Goal: Information Seeking & Learning: Learn about a topic

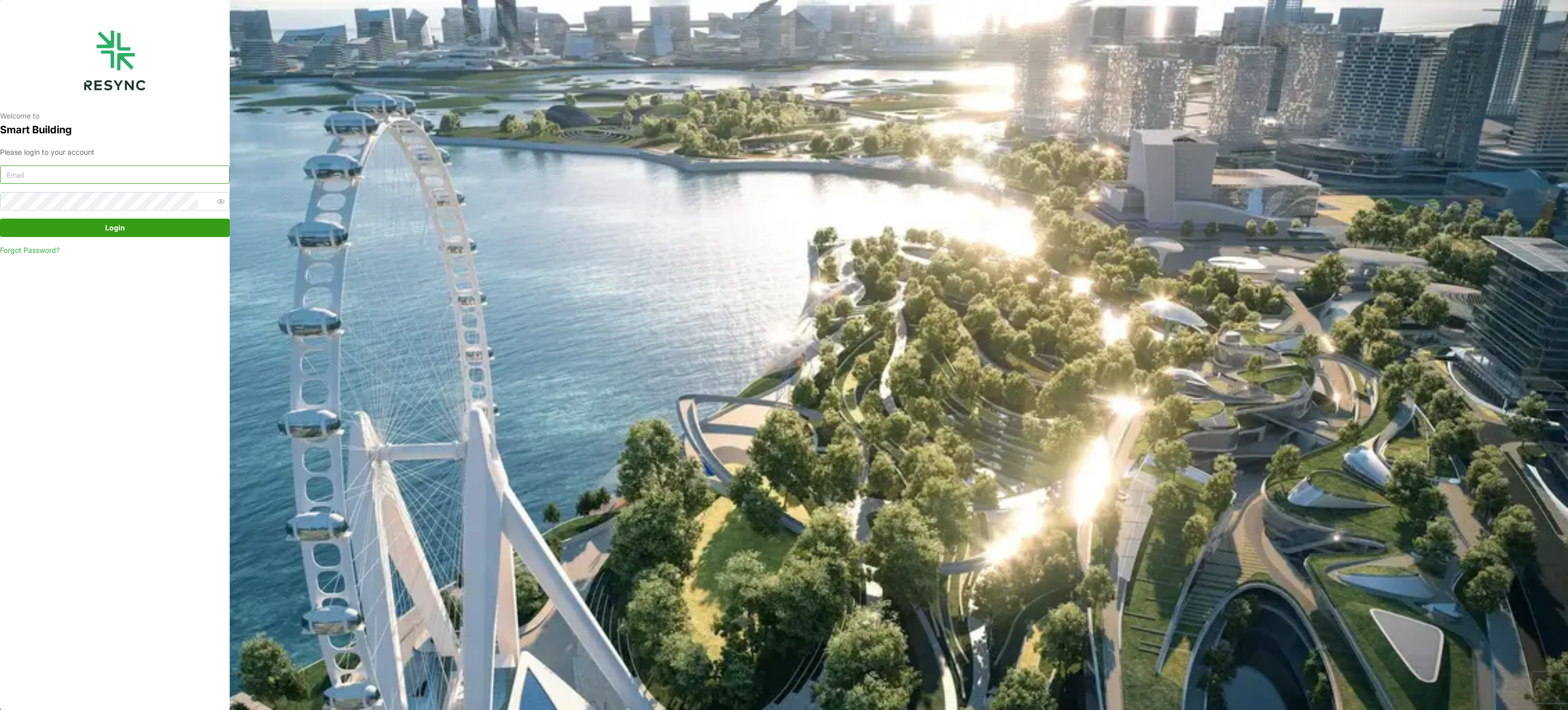
type input "murugesan.saravana@chuanlimengineering.com"
click at [116, 224] on span "Login" at bounding box center [115, 228] width 20 height 17
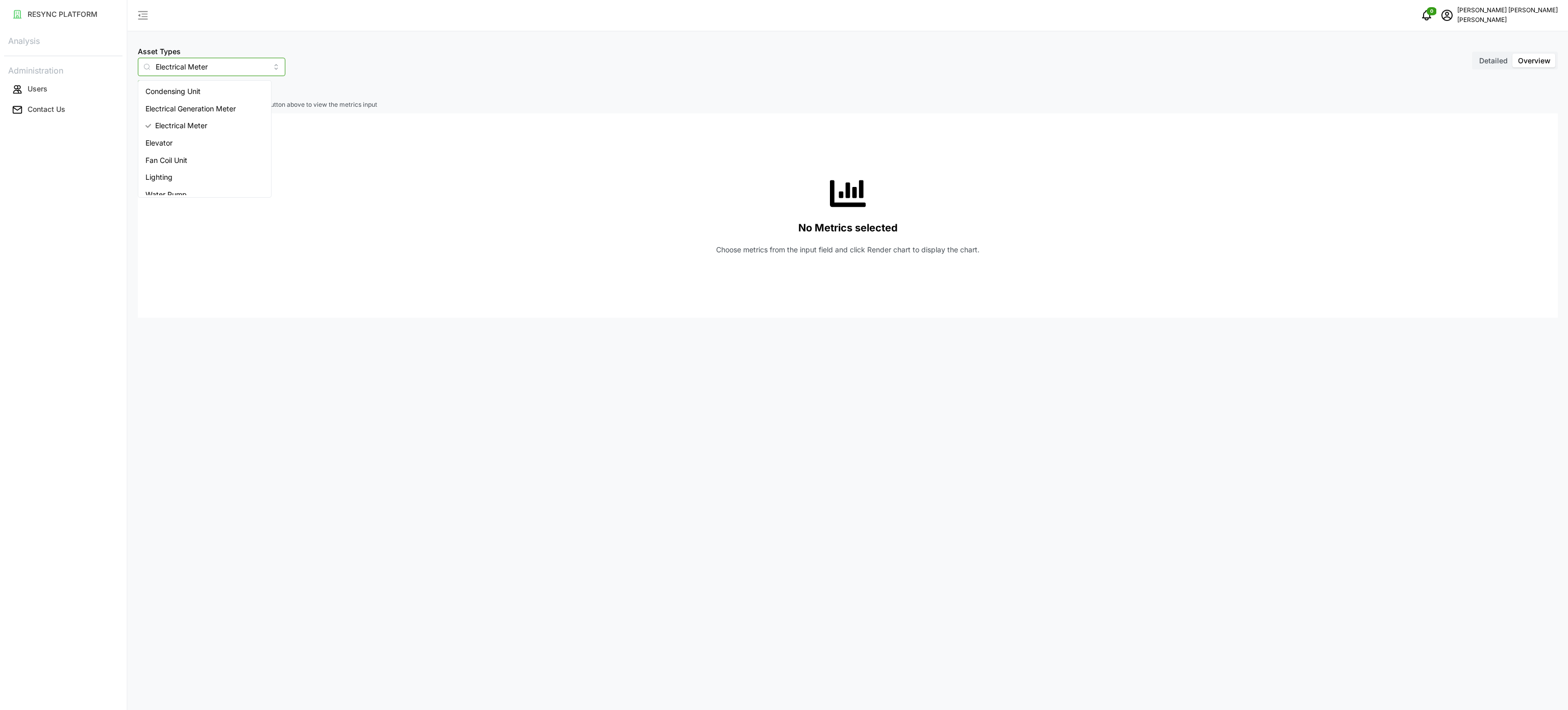
click at [259, 71] on input "Electrical Meter" at bounding box center [211, 66] width 147 height 18
click at [232, 117] on div "Electrical Meter" at bounding box center [205, 125] width 128 height 17
click at [222, 94] on span "Select Locations/Assets" at bounding box center [189, 89] width 84 height 17
click at [254, 69] on input "Condensing Unit" at bounding box center [211, 66] width 147 height 18
click at [184, 133] on div "Electrical Meter" at bounding box center [205, 125] width 128 height 17
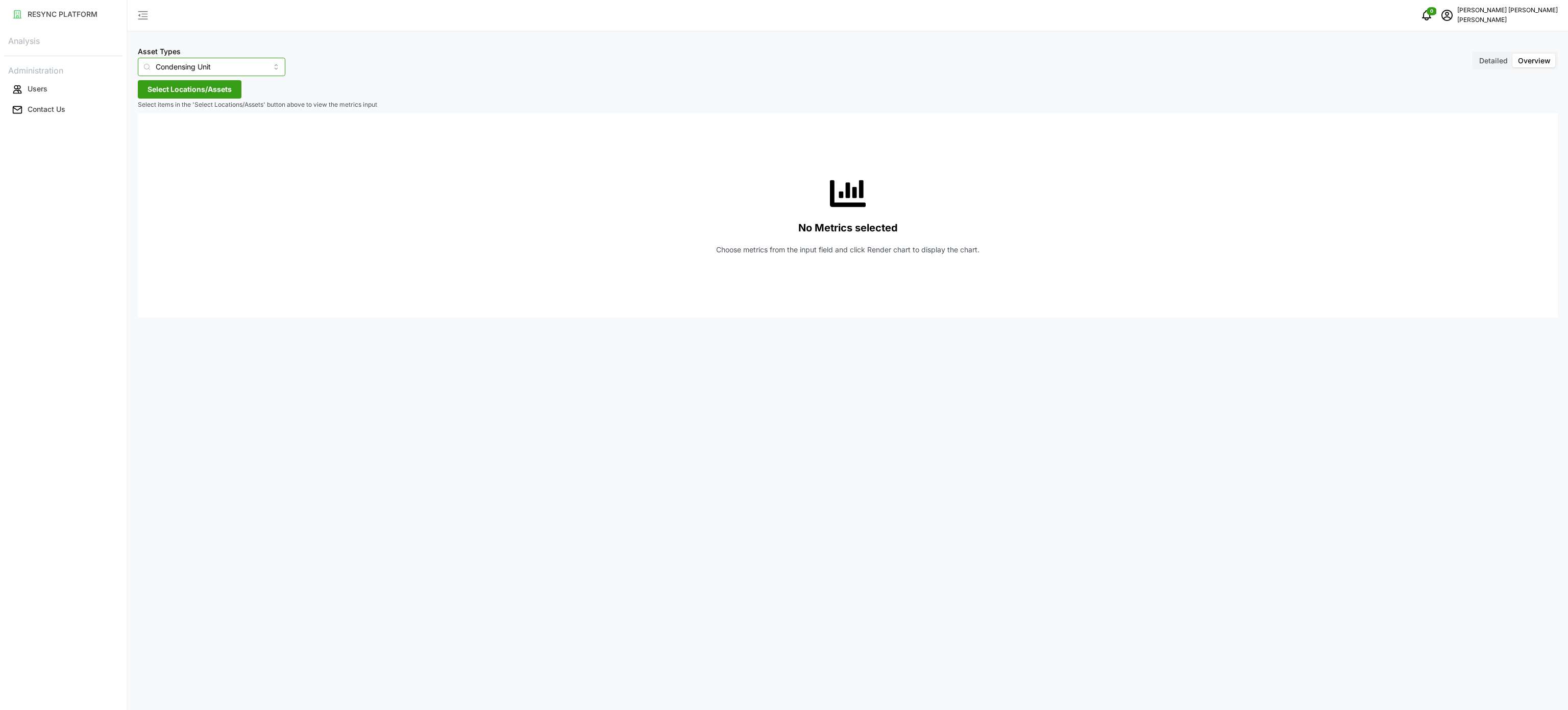
type input "Electrical Meter"
click at [209, 82] on span "Select Locations/Assets" at bounding box center [189, 89] width 84 height 17
click at [153, 139] on icon at bounding box center [151, 135] width 8 height 8
click at [155, 167] on icon at bounding box center [160, 165] width 8 height 8
click at [164, 183] on icon at bounding box center [168, 180] width 8 height 8
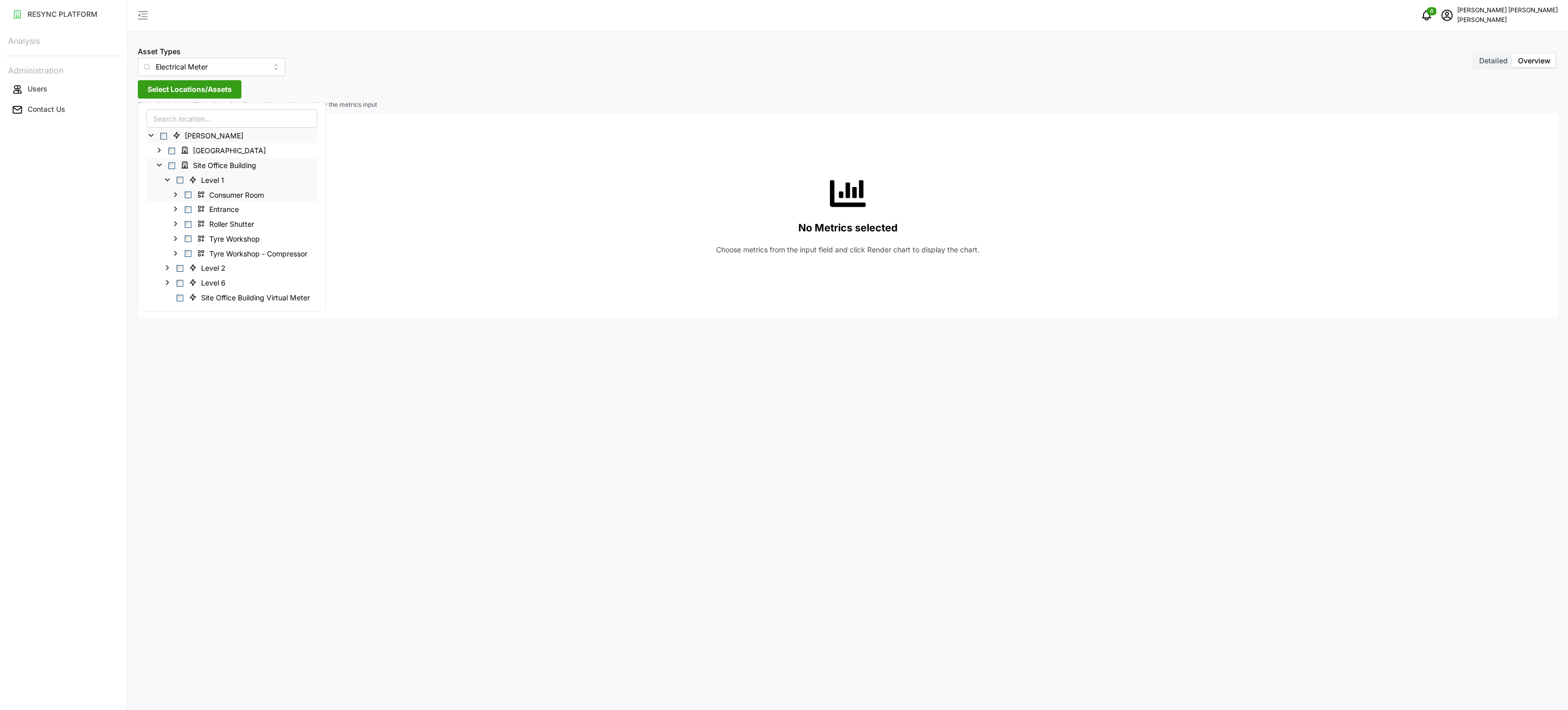
click at [173, 197] on icon at bounding box center [176, 194] width 8 height 8
click at [182, 239] on icon at bounding box center [184, 238] width 8 height 8
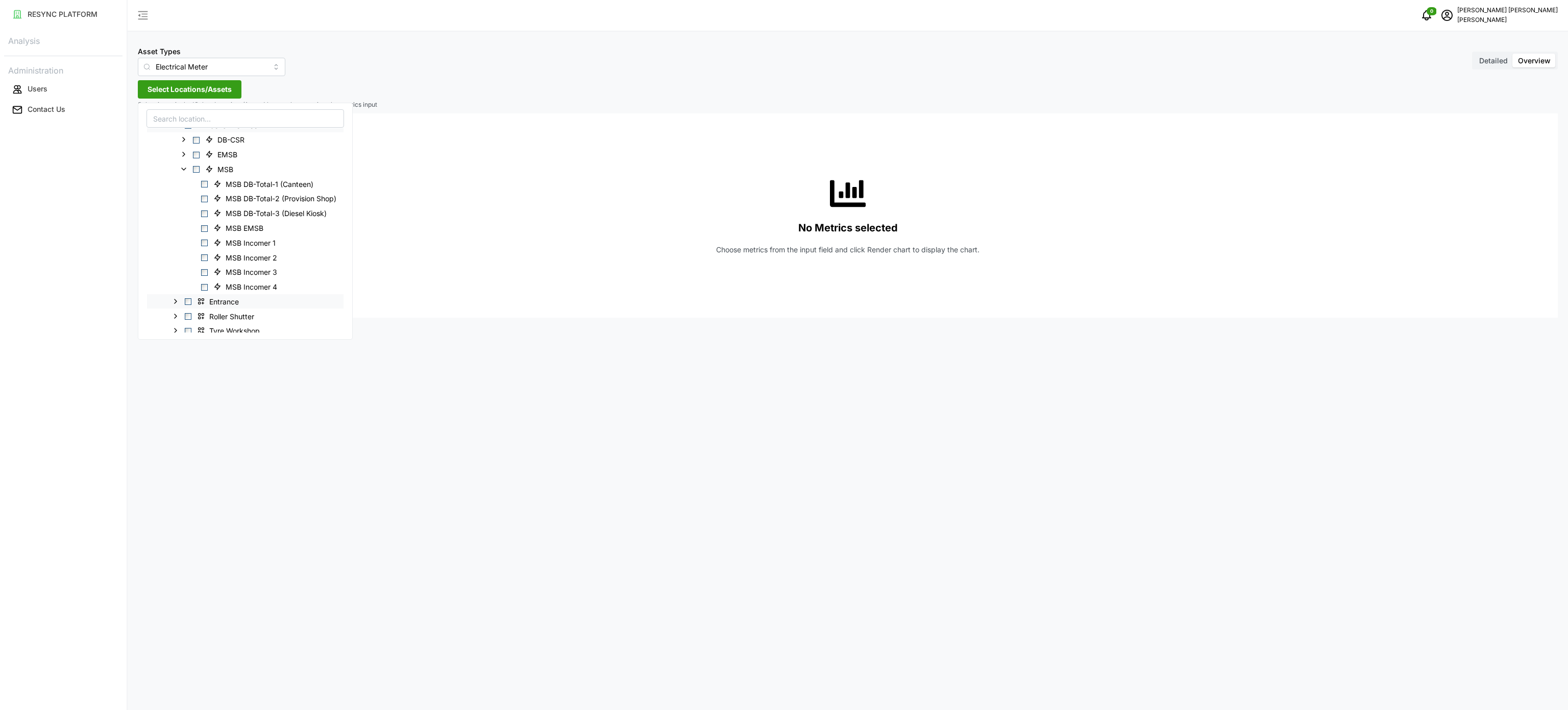
scroll to position [102, 0]
click at [208, 211] on span "Select MSB Incomer 1" at bounding box center [205, 210] width 7 height 7
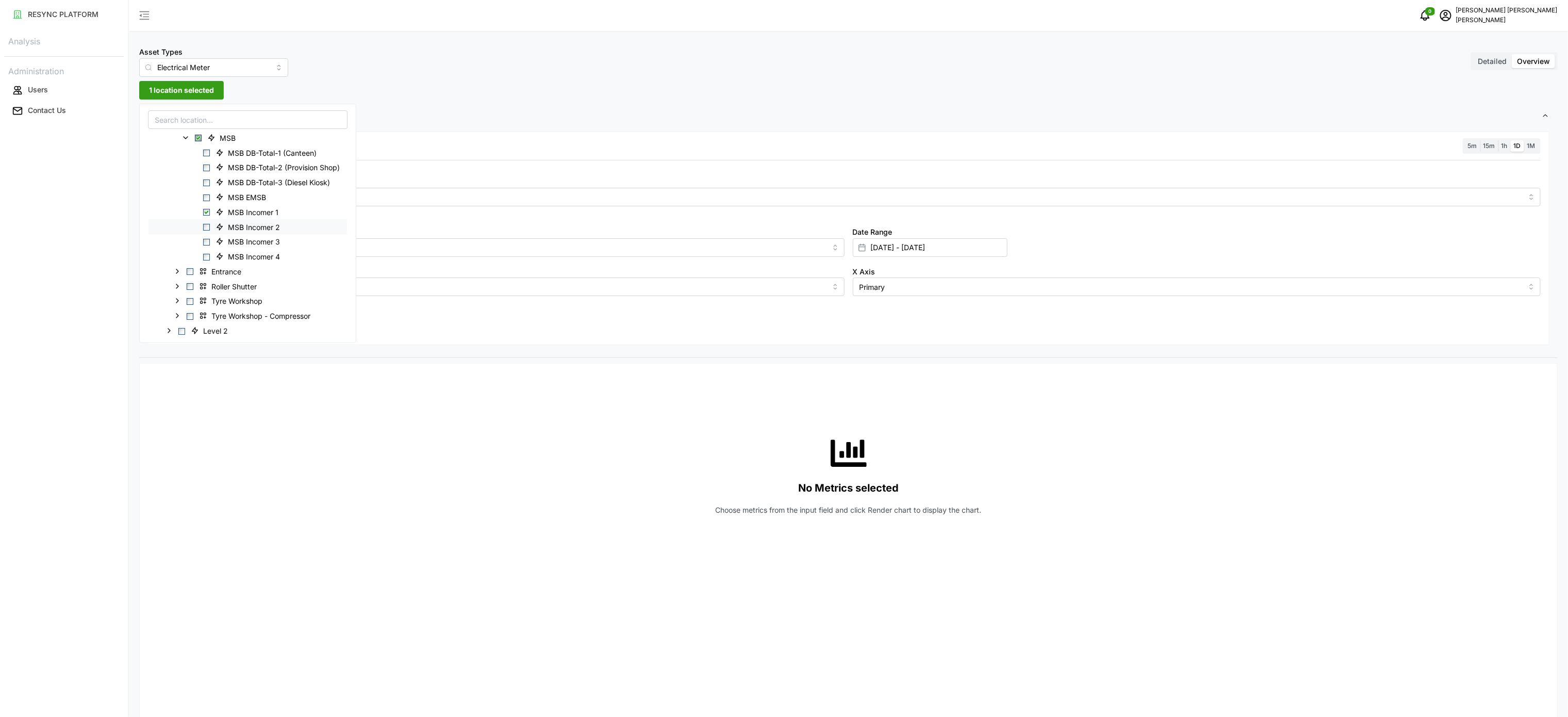
click at [205, 222] on div "MSB Incomer 2" at bounding box center [248, 227] width 198 height 15
click at [207, 240] on span "Select MSB Incomer 3" at bounding box center [207, 242] width 7 height 7
click at [207, 232] on div "MSB Incomer 2" at bounding box center [248, 227] width 198 height 15
click at [208, 256] on span "Select MSB Incomer 4" at bounding box center [207, 257] width 7 height 7
click at [208, 230] on span "Select MSB Incomer 2" at bounding box center [207, 227] width 7 height 7
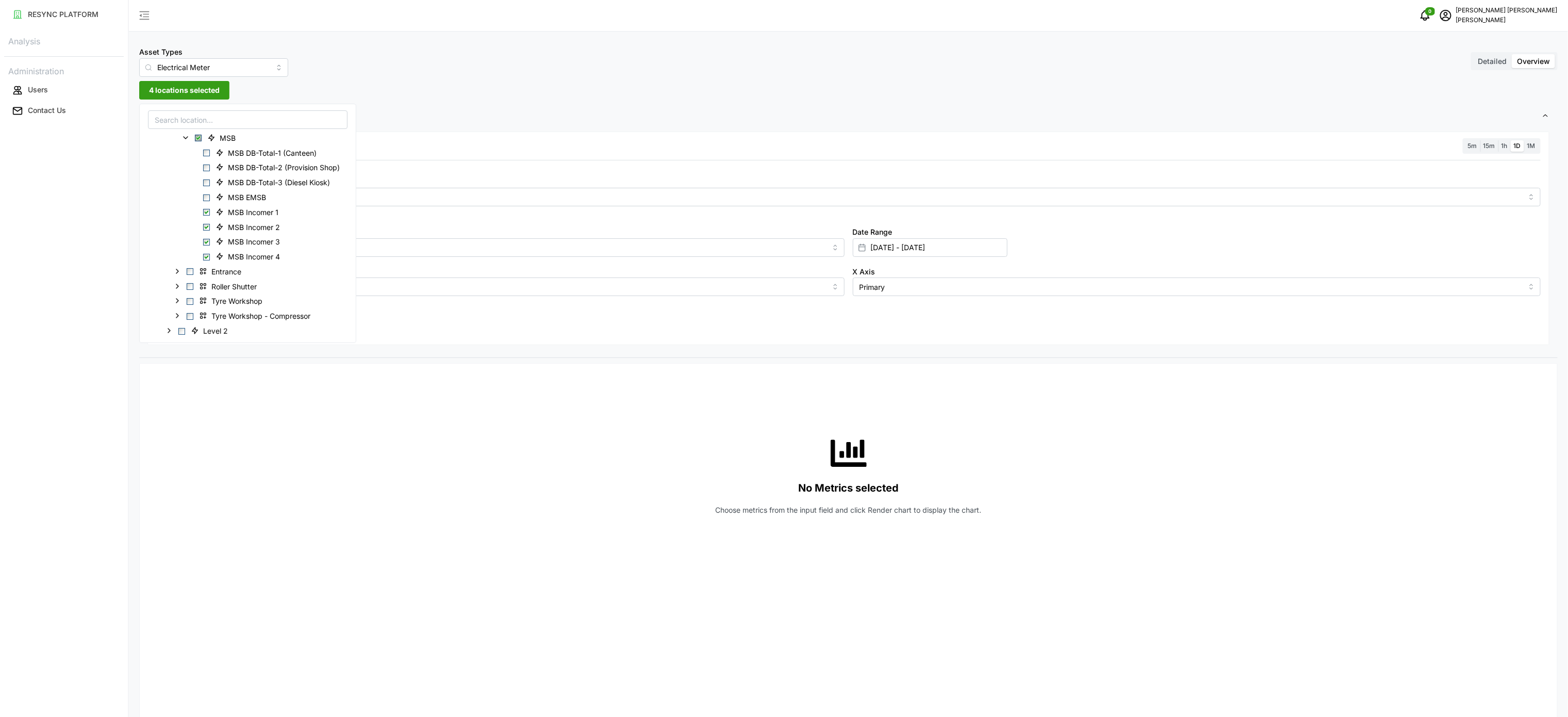
drag, startPoint x: 383, startPoint y: 428, endPoint x: 839, endPoint y: 434, distance: 456.0
click at [445, 431] on div "No Metrics selected Choose metrics from the input field and click Render chart …" at bounding box center [848, 476] width 1385 height 207
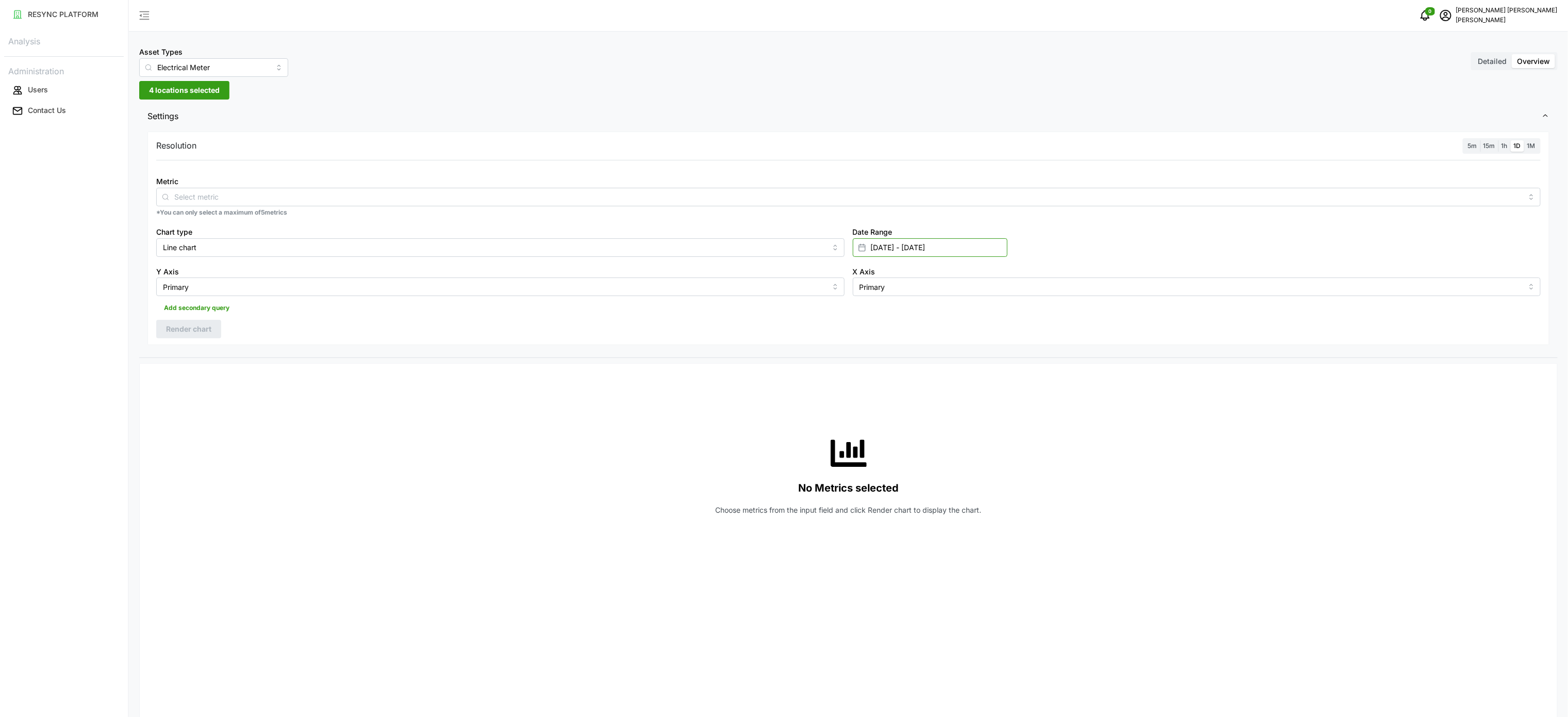
click at [937, 246] on input "[DATE] - [DATE]" at bounding box center [930, 247] width 155 height 18
click at [899, 389] on button "14" at bounding box center [894, 390] width 18 height 18
type input "[DATE] - [DATE]"
type input "[DATE]"
click at [899, 389] on button "14" at bounding box center [894, 390] width 18 height 18
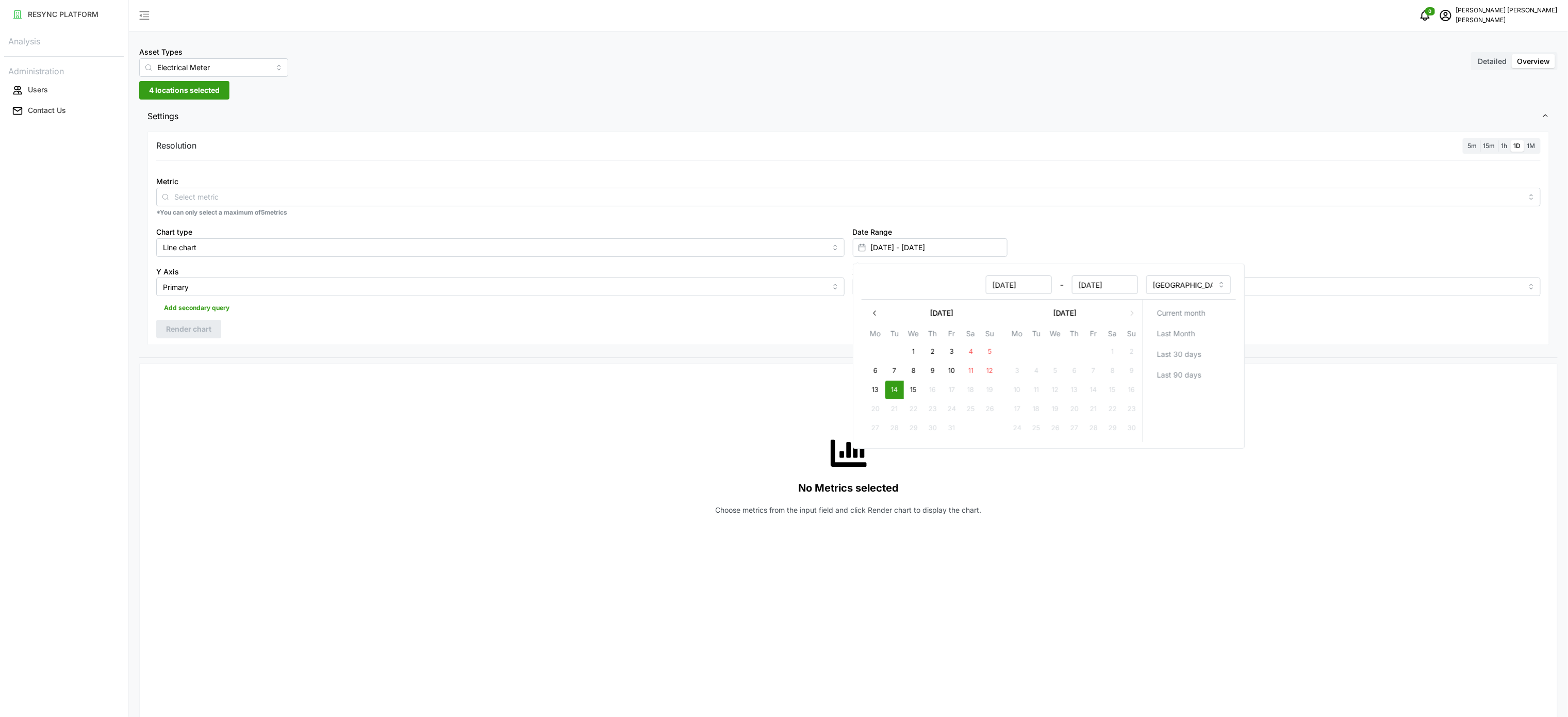
type input "[DATE] - [DATE]"
type input "[DATE]"
click at [735, 426] on div "No Metrics selected Choose metrics from the input field and click Render chart …" at bounding box center [848, 476] width 1385 height 207
click at [927, 327] on div "Resolution 5m 15m 1h 1D 1M Metric *You can only select a maximum of 5 metrics C…" at bounding box center [848, 238] width 1402 height 214
click at [1503, 142] on span "1h" at bounding box center [1504, 146] width 6 height 7
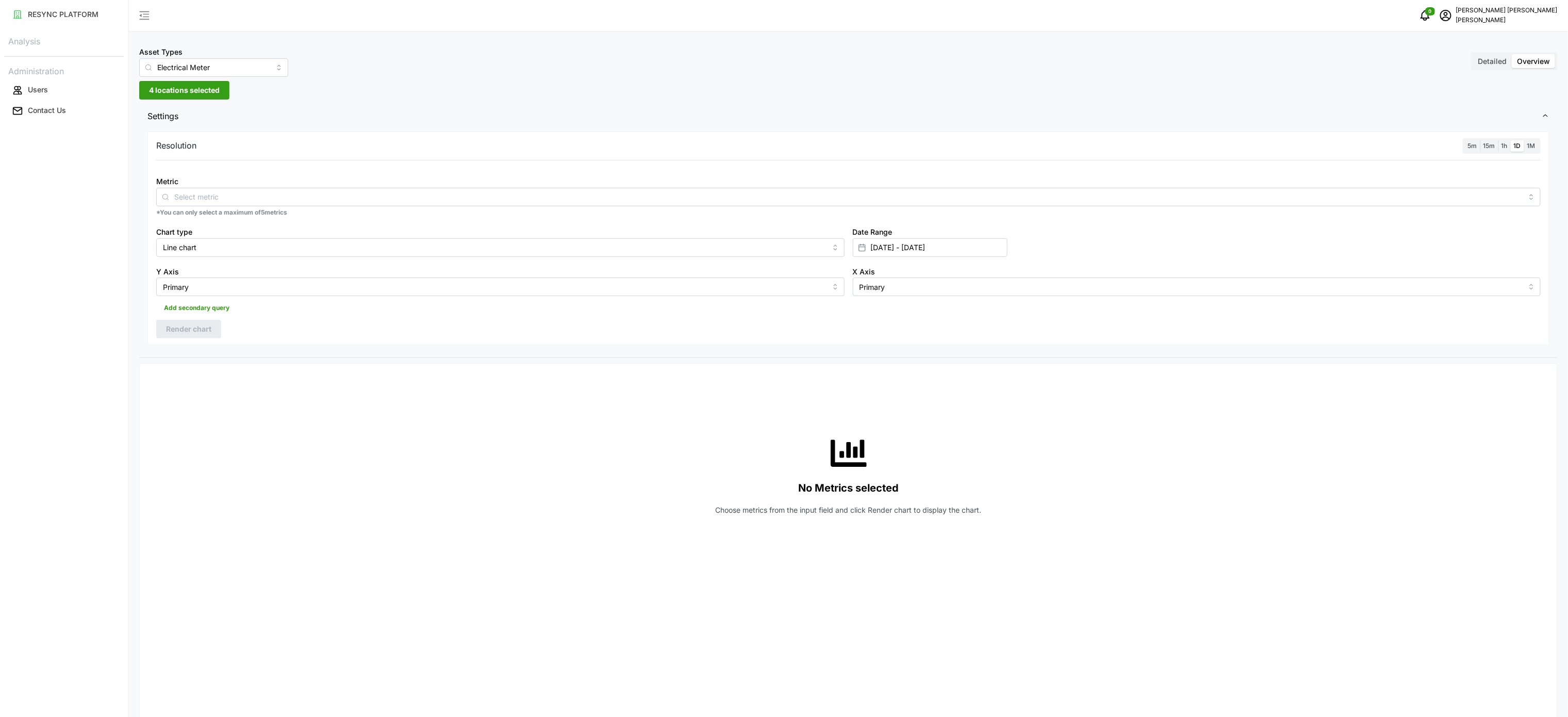
click at [1499, 141] on input "1h" at bounding box center [1499, 141] width 0 height 0
click at [294, 320] on div "Resolution 5m 15m 1h 1D 1M Metric *You can only select a maximum of 5 metrics C…" at bounding box center [848, 238] width 1402 height 214
click at [764, 310] on div "Add secondary query" at bounding box center [848, 306] width 1385 height 20
drag, startPoint x: 545, startPoint y: 346, endPoint x: 91, endPoint y: 356, distance: 454.1
click at [543, 347] on div "Resolution 5m 15m 1h 1D 1M Metric *You can only select a maximum of 5 metrics C…" at bounding box center [848, 243] width 1418 height 229
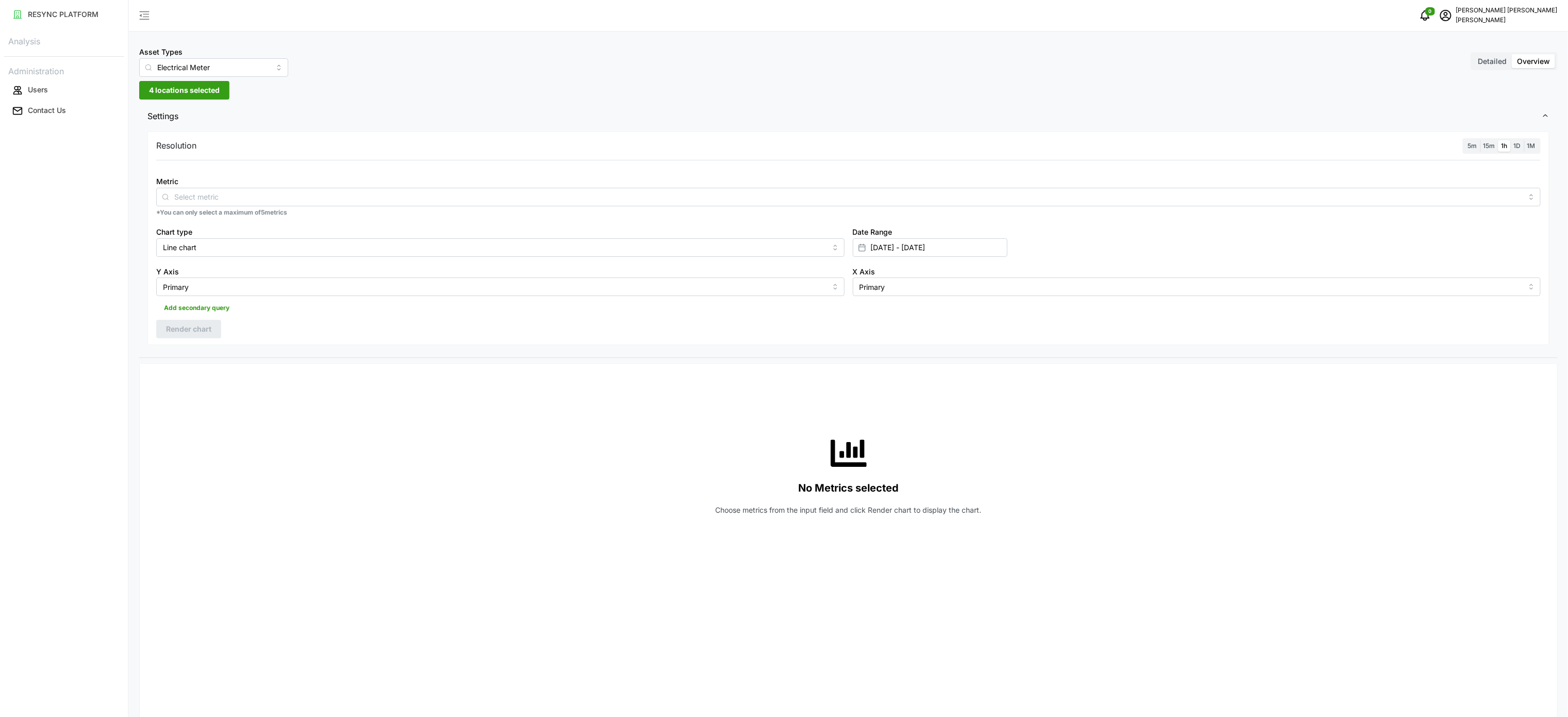
drag, startPoint x: 398, startPoint y: 326, endPoint x: 429, endPoint y: 326, distance: 31.0
click at [398, 326] on div "Resolution 5m 15m 1h 1D 1M Metric *You can only select a maximum of 5 metrics C…" at bounding box center [848, 238] width 1402 height 214
click at [961, 453] on div "No Metrics selected Choose metrics from the input field and click Render chart …" at bounding box center [848, 476] width 1385 height 207
click at [582, 318] on div "Resolution 5m 15m 1h 1D 1M Metric *You can only select a maximum of 5 metrics C…" at bounding box center [848, 238] width 1402 height 214
click at [433, 201] on input "Metric" at bounding box center [848, 197] width 1348 height 12
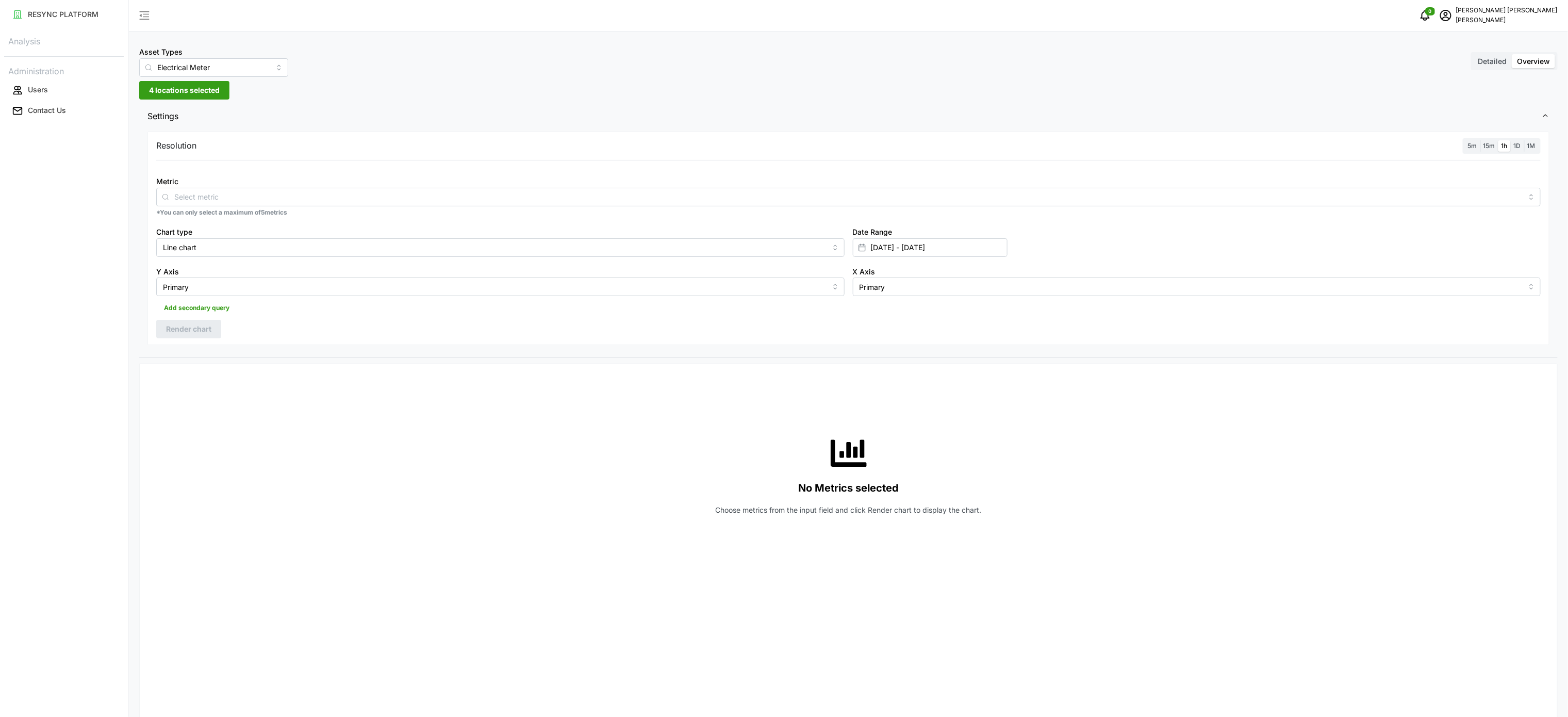
click at [260, 165] on div at bounding box center [848, 166] width 1393 height 8
click at [244, 221] on div "Metric *You can only select a maximum of 5 metrics" at bounding box center [848, 195] width 1393 height 50
click at [277, 200] on input "Metric" at bounding box center [848, 197] width 1348 height 12
type input "e"
type input "En"
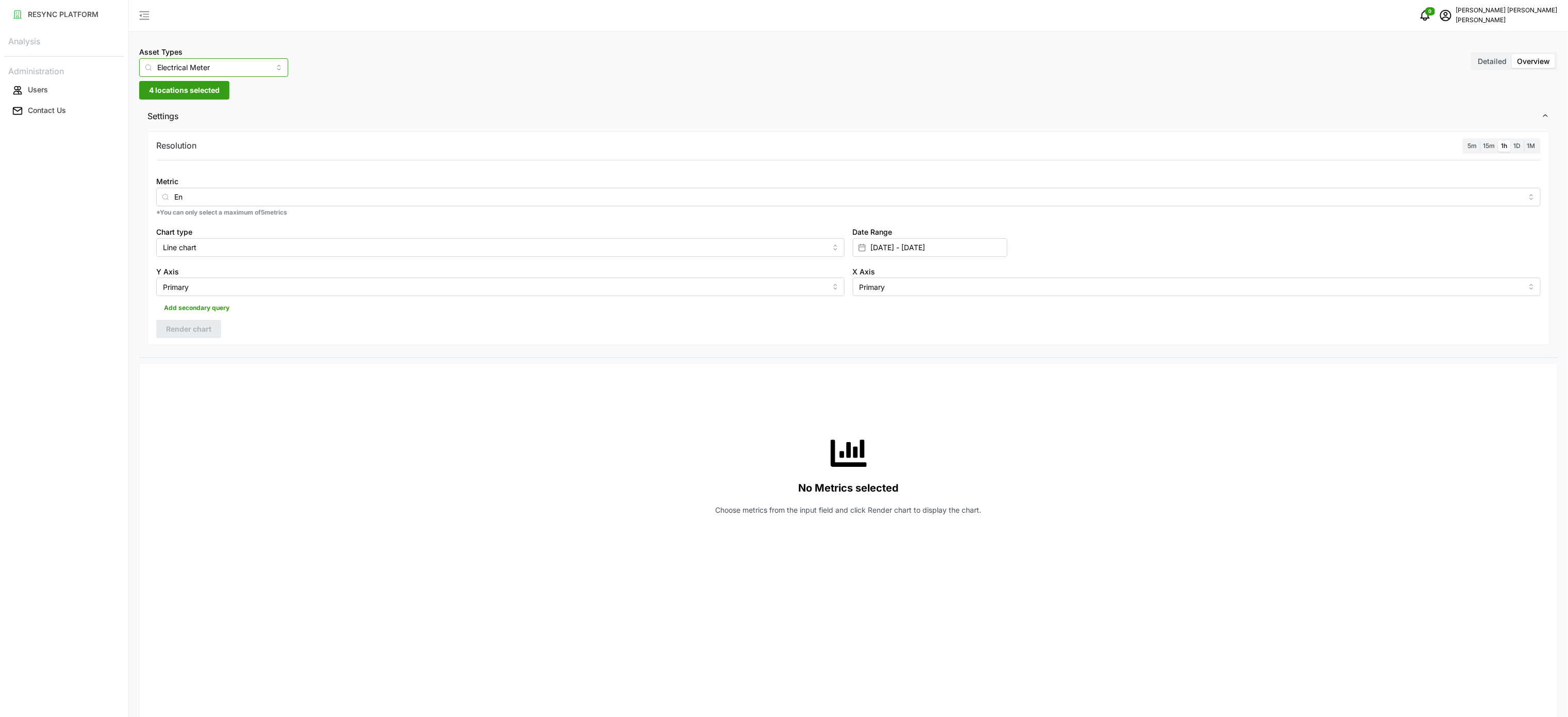
click at [194, 74] on input "Electrical Meter" at bounding box center [213, 67] width 149 height 18
click at [293, 194] on input "Metric" at bounding box center [848, 197] width 1348 height 12
click at [413, 149] on div "Resolution 5m 15m 1h 1D 1M" at bounding box center [848, 146] width 1385 height 16
drag, startPoint x: 726, startPoint y: 160, endPoint x: 736, endPoint y: 169, distance: 13.5
click at [727, 160] on div at bounding box center [848, 160] width 1385 height 1
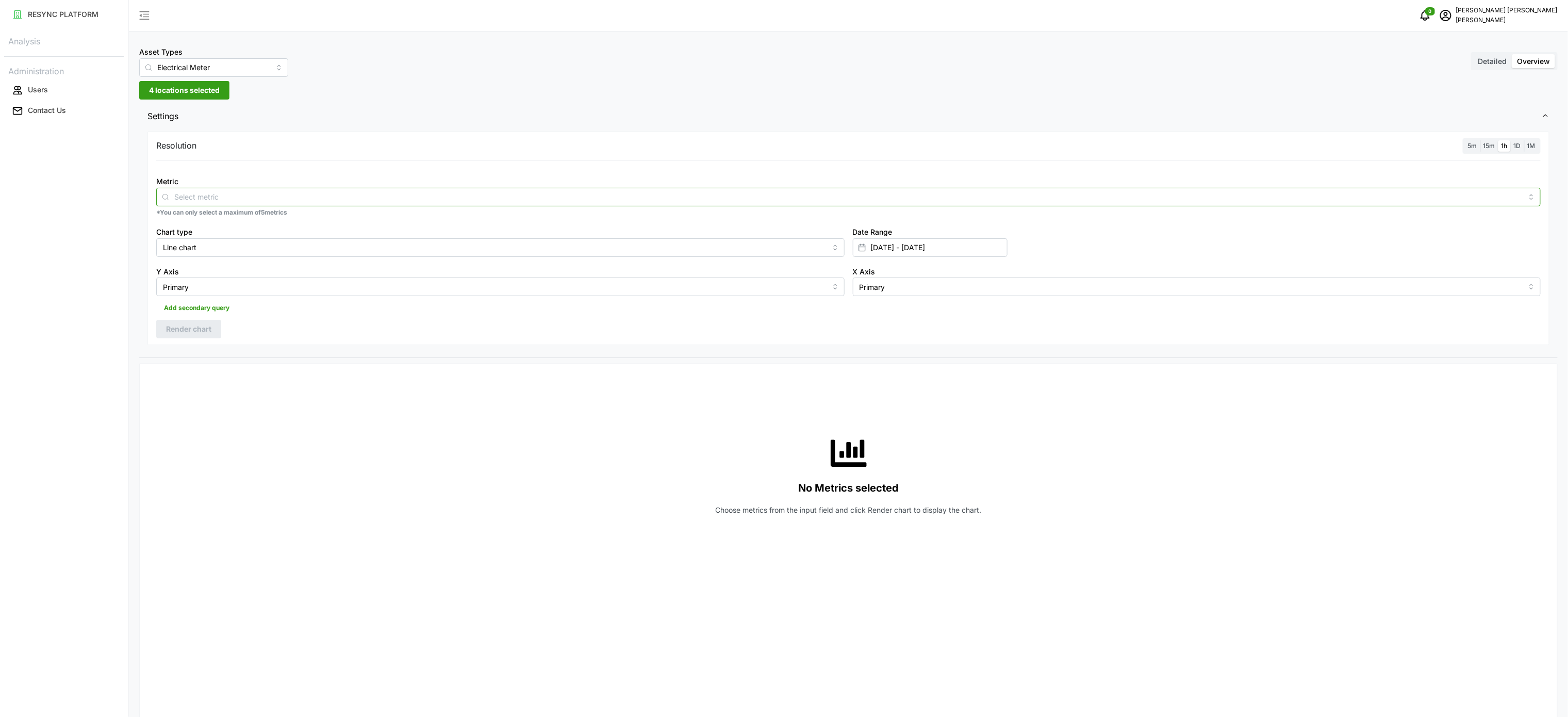
click at [812, 205] on div at bounding box center [848, 197] width 1385 height 18
type input "e"
type input "import"
click at [375, 204] on div "import" at bounding box center [848, 197] width 1385 height 18
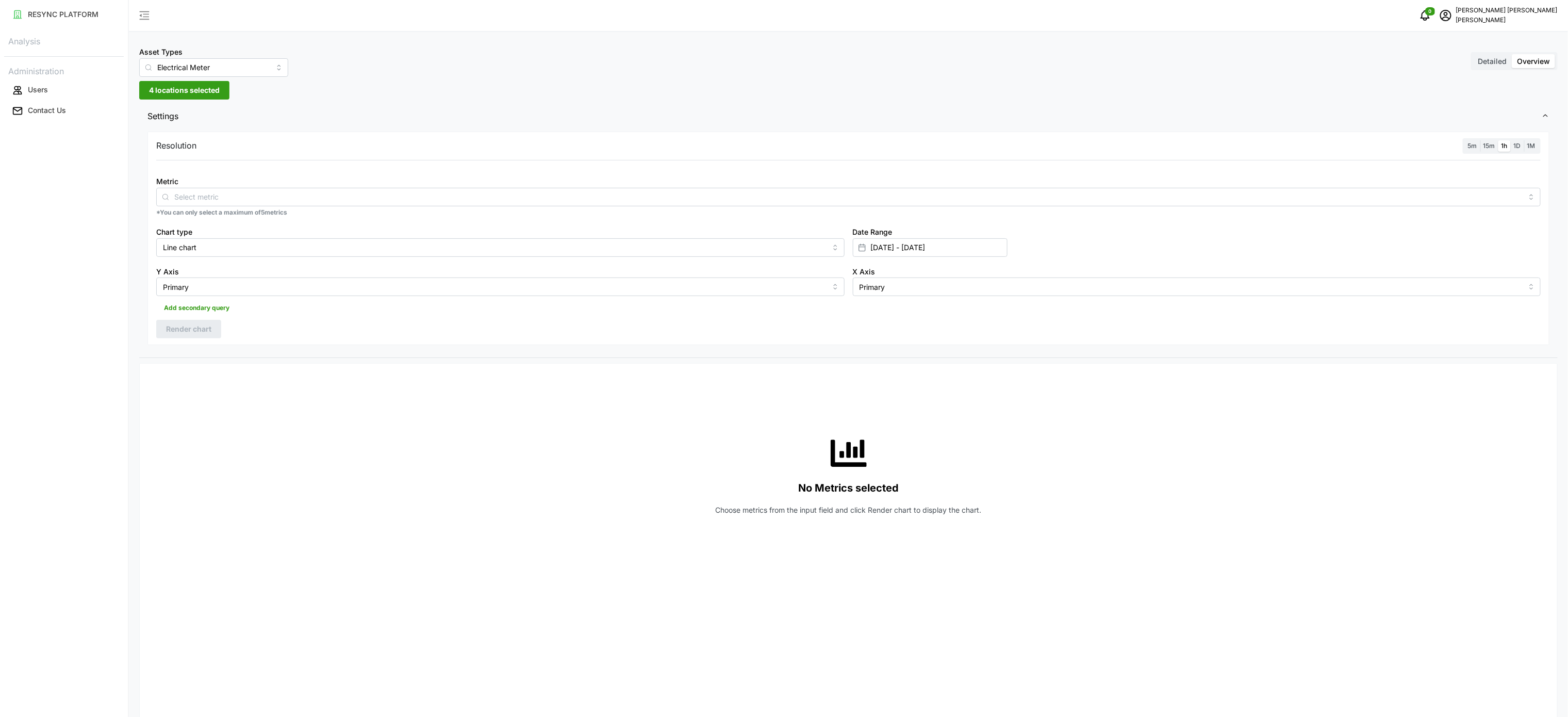
click at [284, 146] on div "Resolution 5m 15m 1h 1D 1M" at bounding box center [848, 146] width 1385 height 16
drag, startPoint x: 178, startPoint y: 151, endPoint x: 188, endPoint y: 228, distance: 77.6
click at [176, 151] on p "Resolution" at bounding box center [176, 146] width 41 height 13
click at [188, 209] on p "*You can only select a maximum of 5 metrics" at bounding box center [848, 213] width 1385 height 9
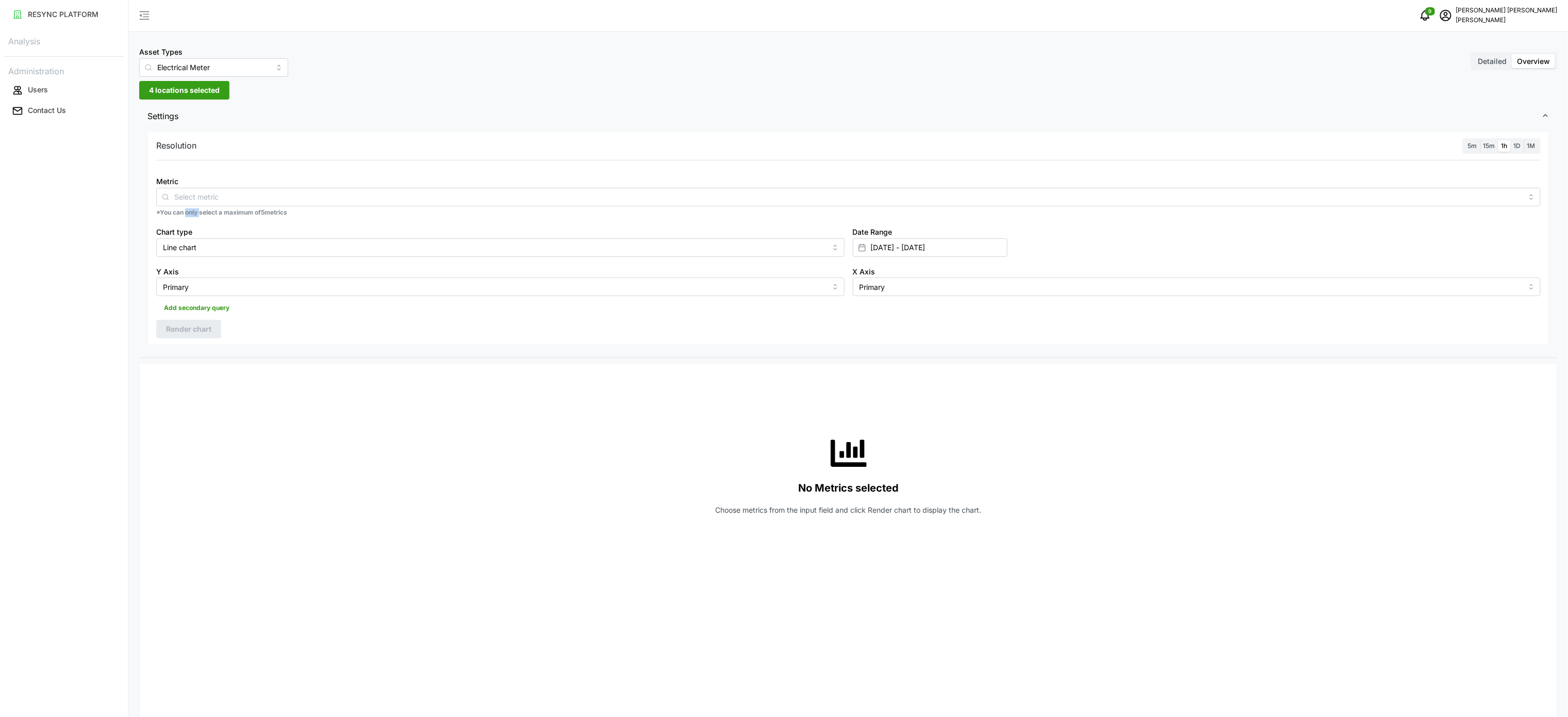
click at [186, 211] on p "*You can only select a maximum of 5 metrics" at bounding box center [848, 213] width 1385 height 9
drag, startPoint x: 335, startPoint y: 222, endPoint x: 345, endPoint y: 222, distance: 10.0
click at [336, 222] on div "Chart type Line chart" at bounding box center [500, 241] width 697 height 40
click at [333, 203] on input "Metric" at bounding box center [848, 197] width 1348 height 12
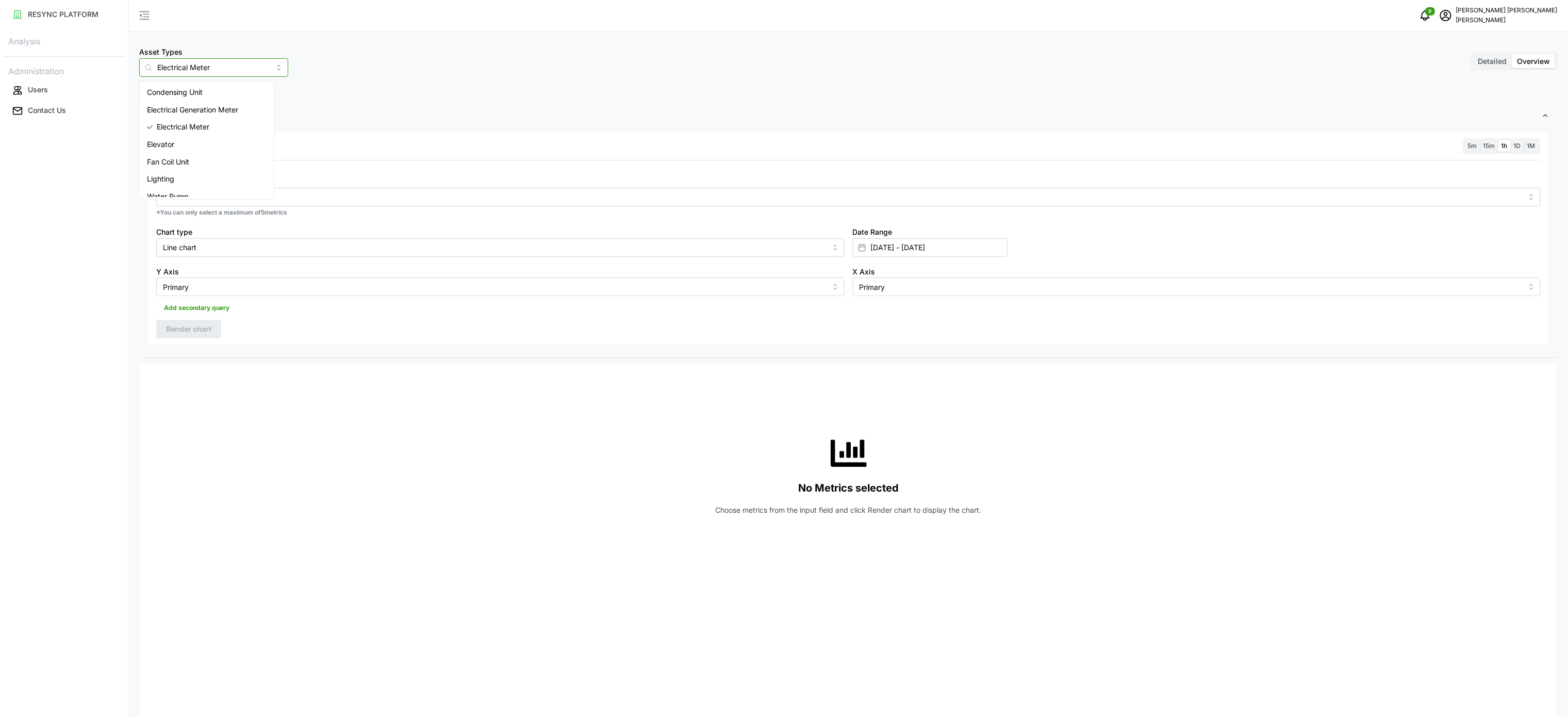
click at [223, 72] on input "Electrical Meter" at bounding box center [213, 67] width 149 height 18
click at [171, 126] on span "Electrical Meter" at bounding box center [183, 127] width 53 height 12
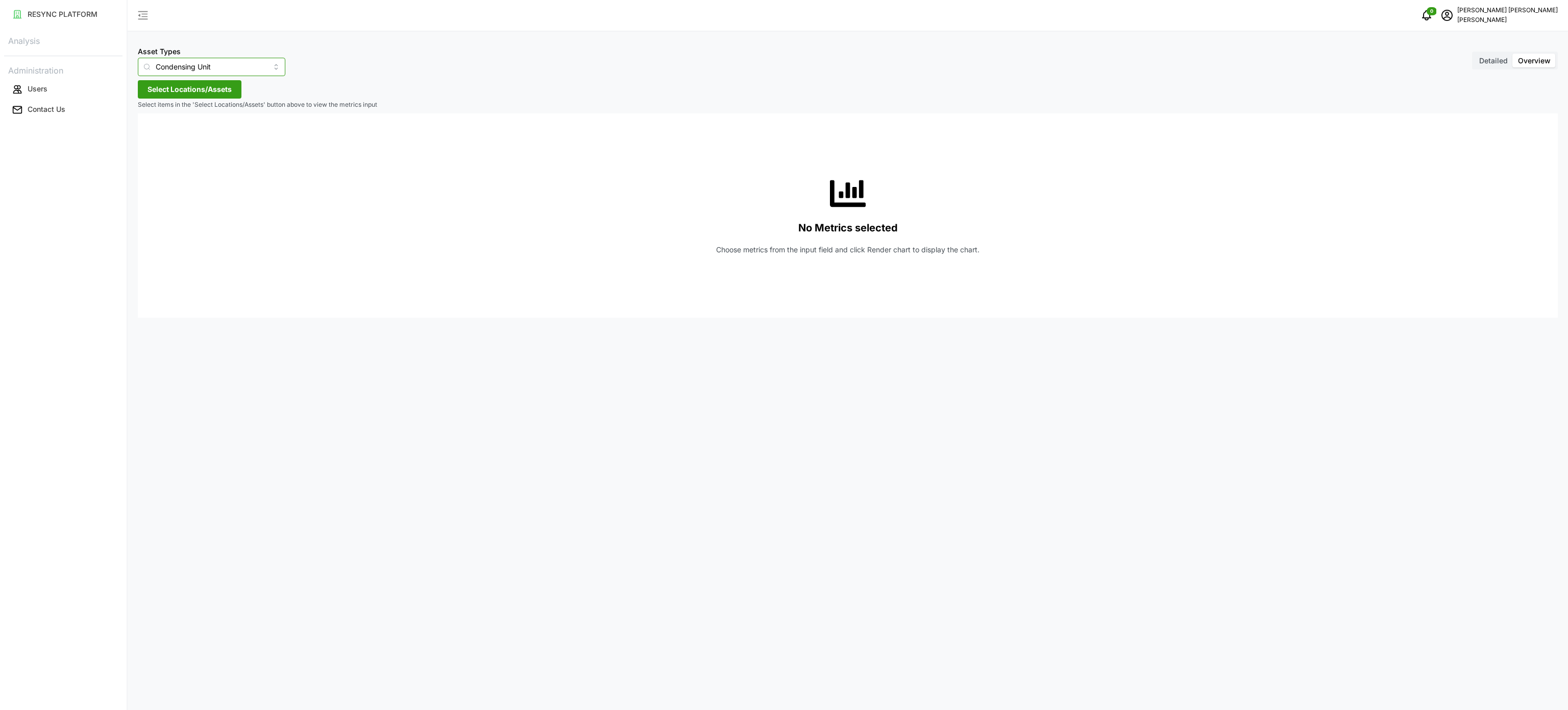
click at [250, 70] on input "Condensing Unit" at bounding box center [211, 66] width 147 height 18
click at [192, 120] on span "Electrical Meter" at bounding box center [172, 126] width 52 height 11
type input "Electrical Meter"
click at [208, 92] on span "Select Locations/Assets" at bounding box center [189, 89] width 84 height 17
click at [151, 133] on icon at bounding box center [151, 135] width 8 height 8
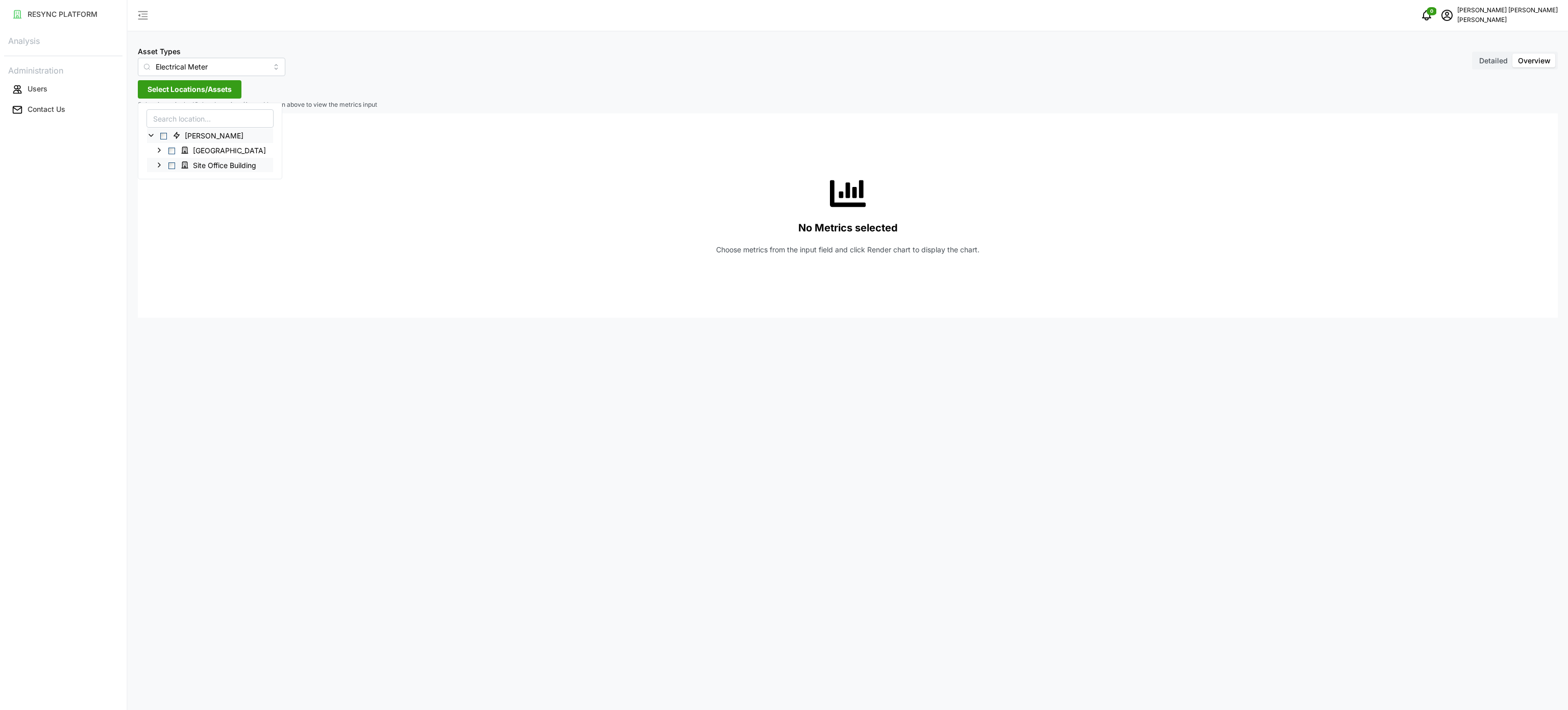
click at [160, 161] on icon at bounding box center [160, 165] width 8 height 8
click at [169, 179] on icon at bounding box center [168, 180] width 8 height 8
click at [178, 195] on icon at bounding box center [176, 194] width 8 height 8
click at [182, 238] on icon at bounding box center [184, 238] width 8 height 8
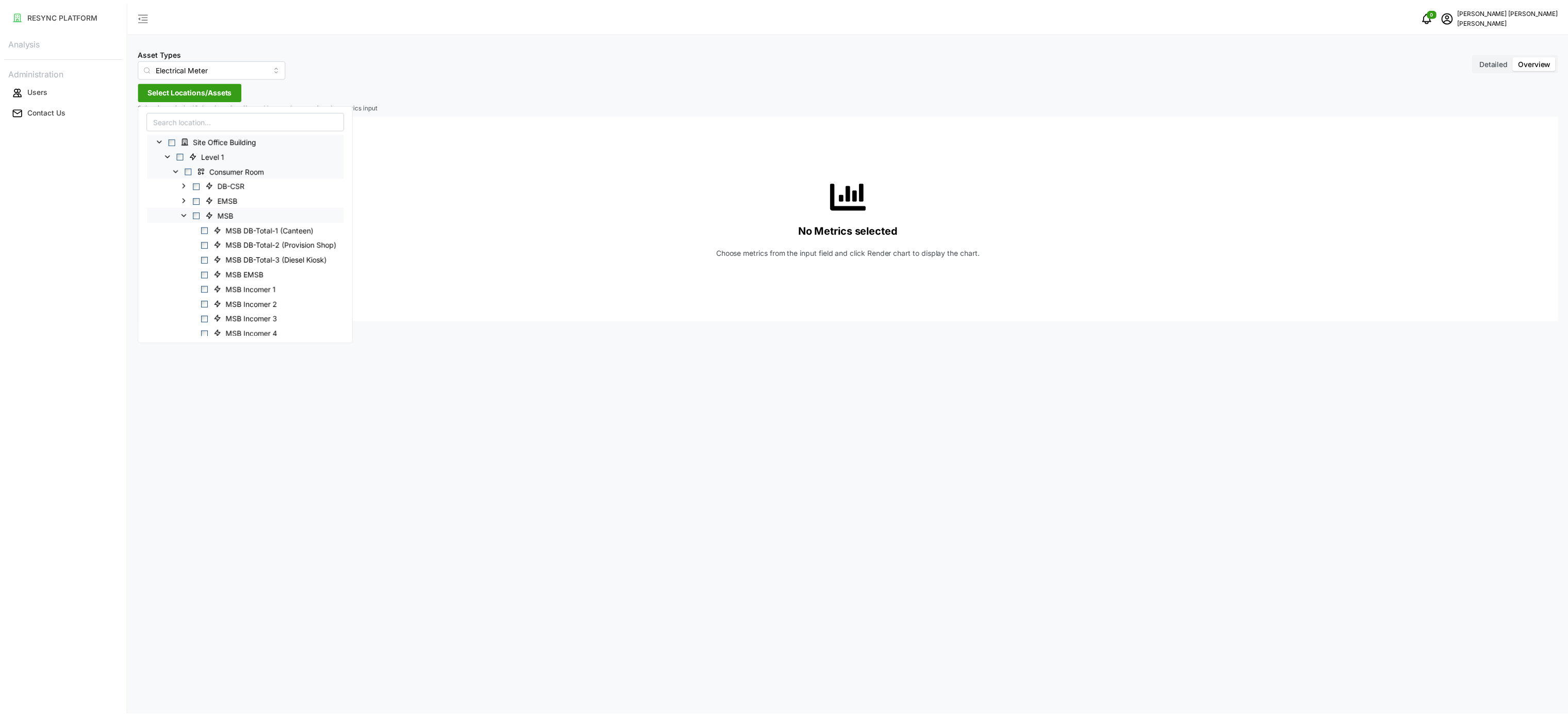
scroll to position [103, 0]
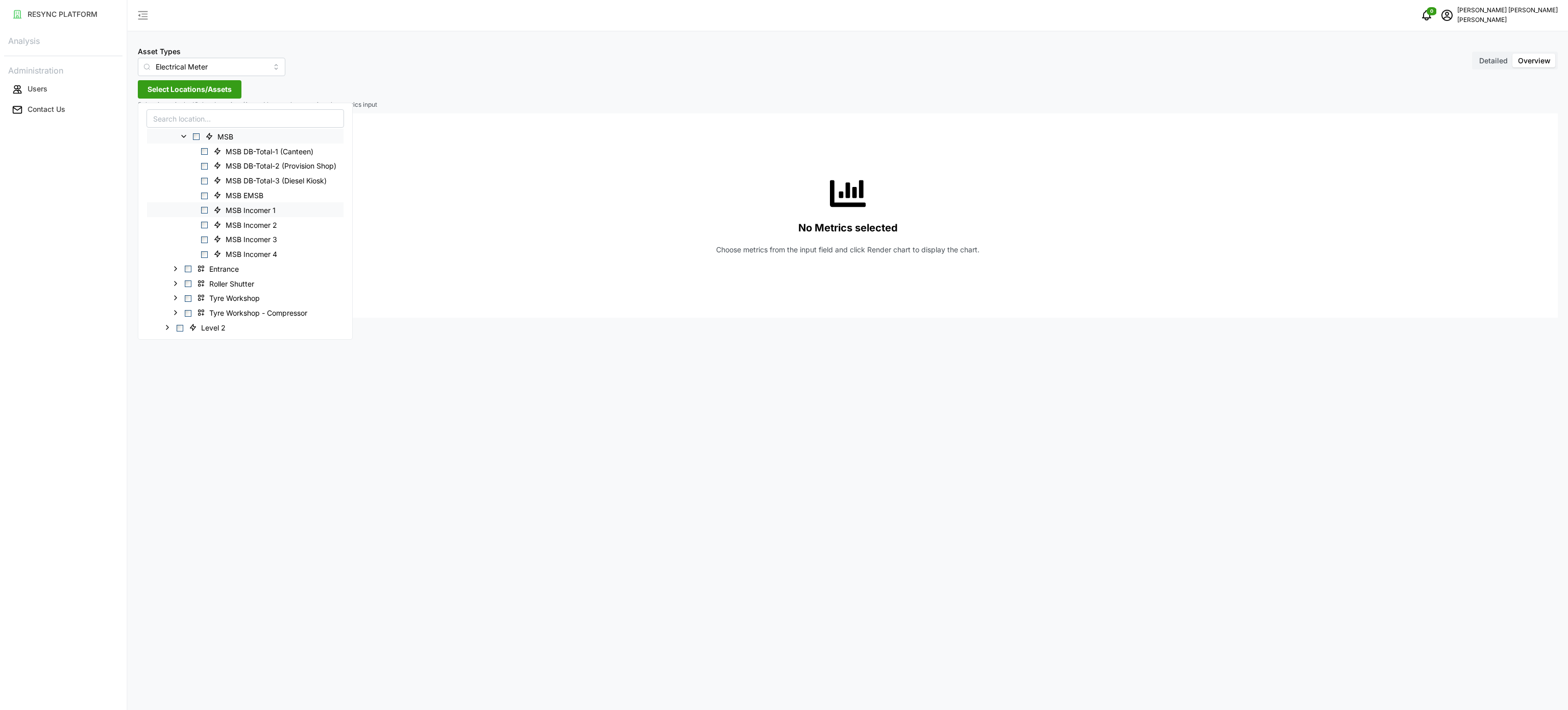
click at [205, 213] on span "Select MSB Incomer 1" at bounding box center [205, 210] width 7 height 7
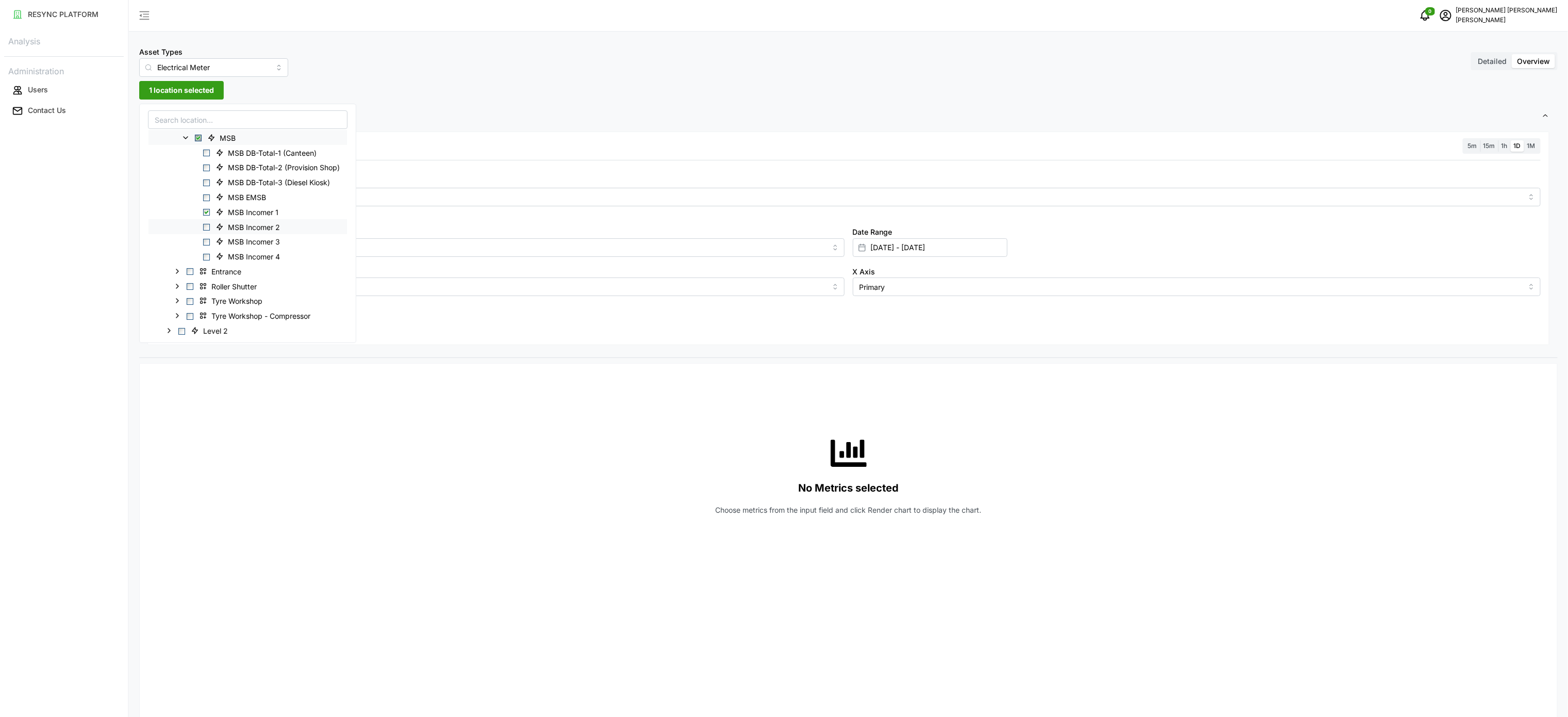
click at [207, 228] on span "Select MSB Incomer 2" at bounding box center [207, 227] width 7 height 7
click at [207, 242] on span "Select MSB Incomer 3" at bounding box center [207, 242] width 7 height 7
click at [205, 256] on span "Select MSB Incomer 4" at bounding box center [207, 257] width 7 height 7
click at [348, 386] on div "No Metrics selected Choose metrics from the input field and click Render chart …" at bounding box center [848, 476] width 1385 height 207
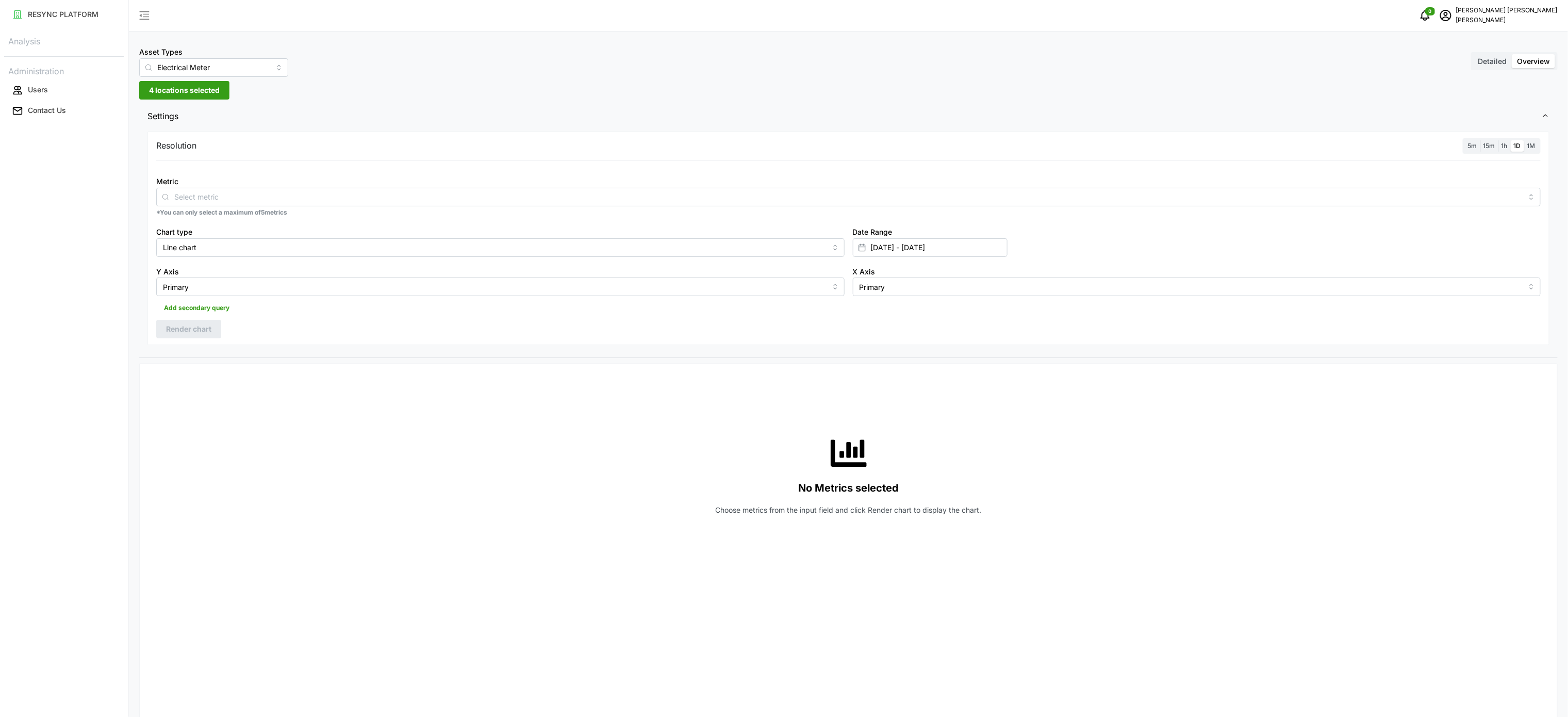
click at [1499, 144] on label "1h" at bounding box center [1504, 146] width 12 height 12
click at [1499, 141] on input "1h" at bounding box center [1499, 141] width 0 height 0
drag, startPoint x: 505, startPoint y: 411, endPoint x: 499, endPoint y: 404, distance: 9.2
click at [503, 409] on div "No Metrics selected Choose metrics from the input field and click Render chart …" at bounding box center [848, 476] width 1385 height 207
click at [391, 205] on div at bounding box center [848, 197] width 1385 height 18
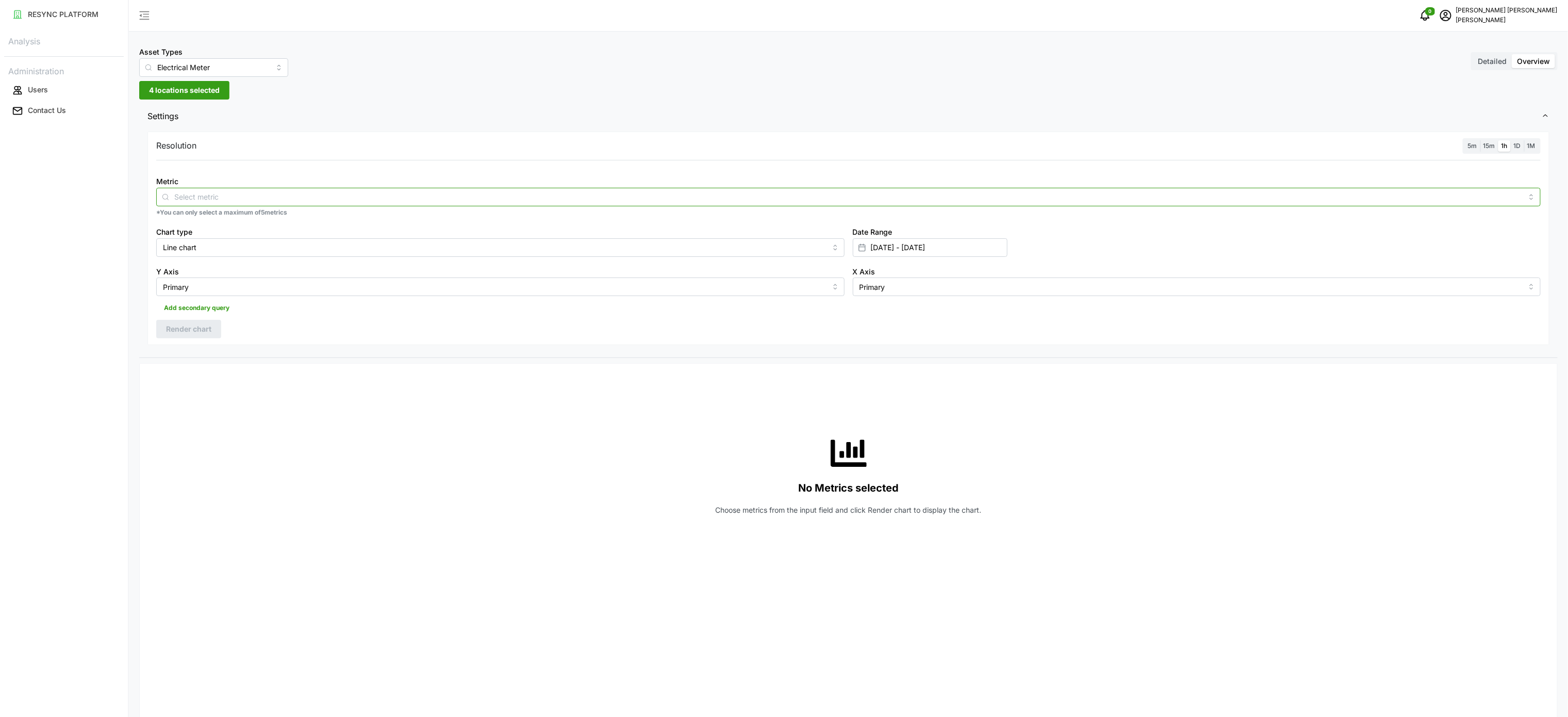
click at [391, 205] on div at bounding box center [848, 197] width 1385 height 18
click at [41, 50] on div "Analysis Administration Users Contact Us" at bounding box center [64, 77] width 120 height 88
click at [38, 50] on div "Analysis Administration Users Contact Us" at bounding box center [64, 77] width 120 height 88
click at [639, 65] on div "Asset Types Electrical Meter Detailed Overview" at bounding box center [848, 61] width 1418 height 31
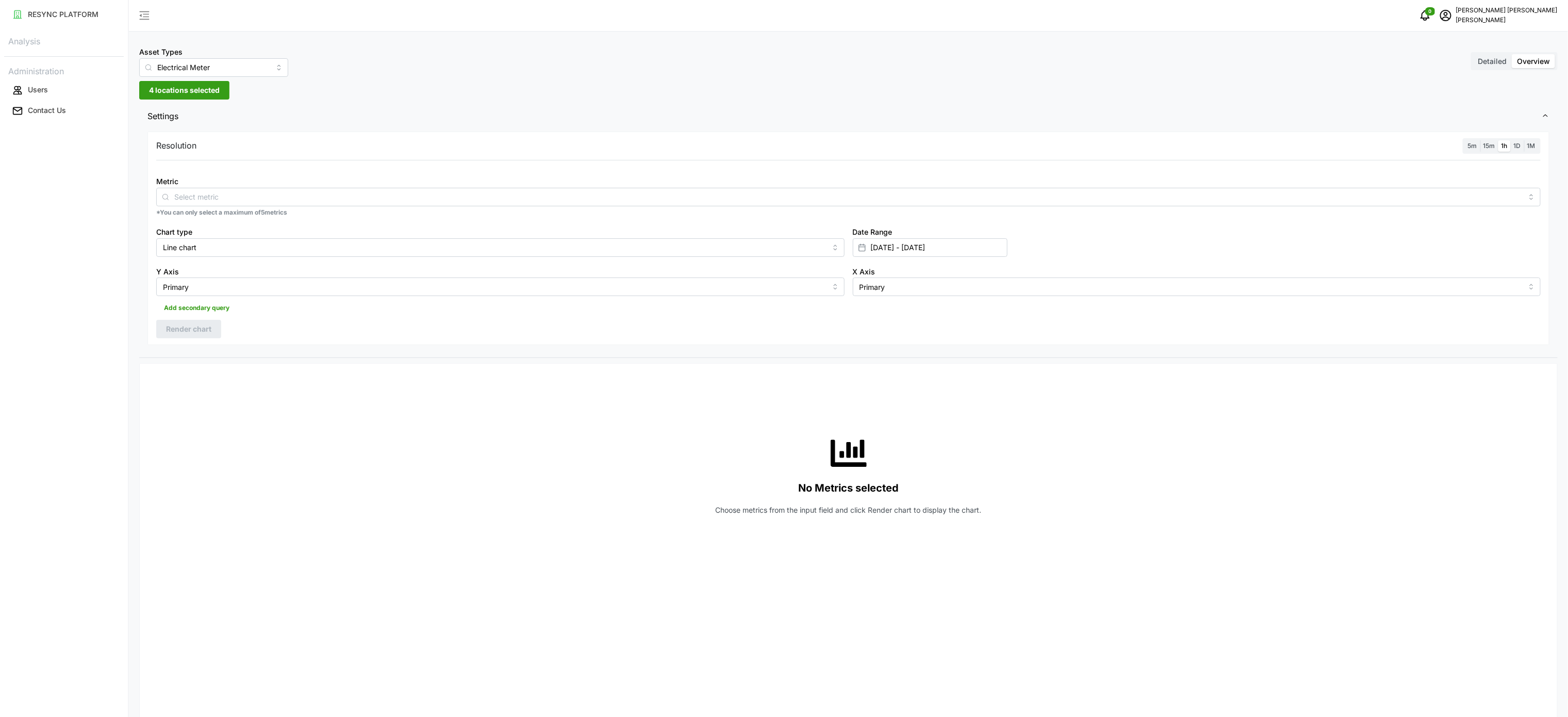
click at [874, 575] on div "No Metrics selected Choose metrics from the input field and click Render chart …" at bounding box center [848, 476] width 1385 height 207
